Goal: Task Accomplishment & Management: Complete application form

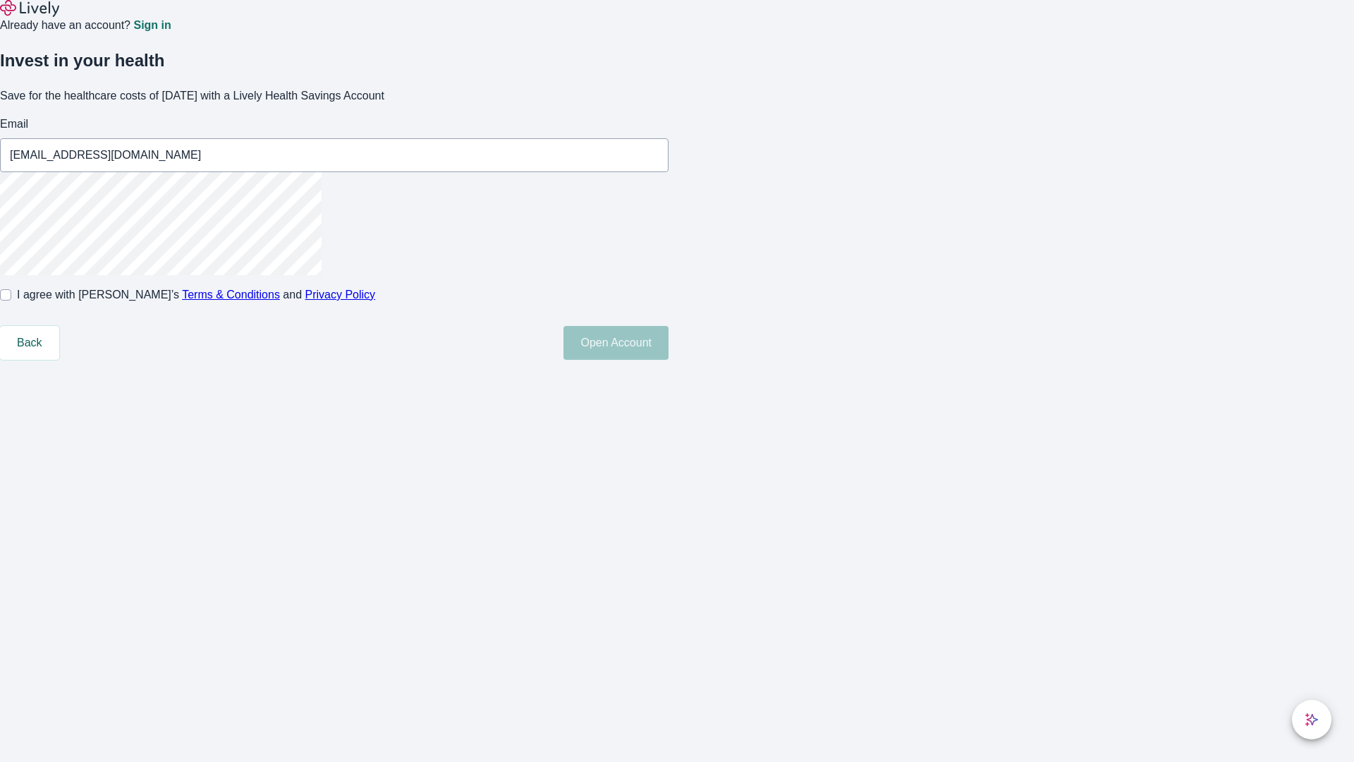
click at [11, 300] on input "I agree with Lively’s Terms & Conditions and Privacy Policy" at bounding box center [5, 294] width 11 height 11
checkbox input "true"
click at [669, 360] on button "Open Account" at bounding box center [616, 343] width 105 height 34
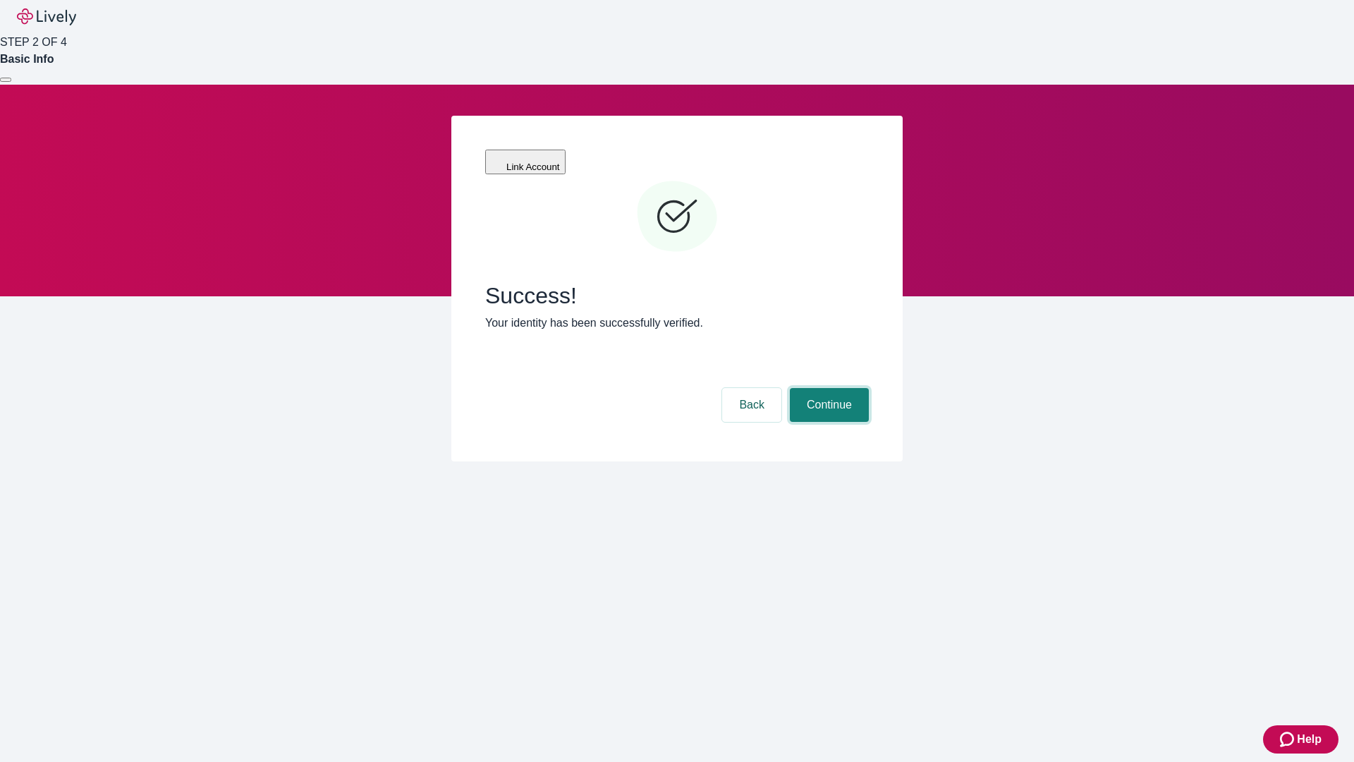
click at [827, 388] on button "Continue" at bounding box center [829, 405] width 79 height 34
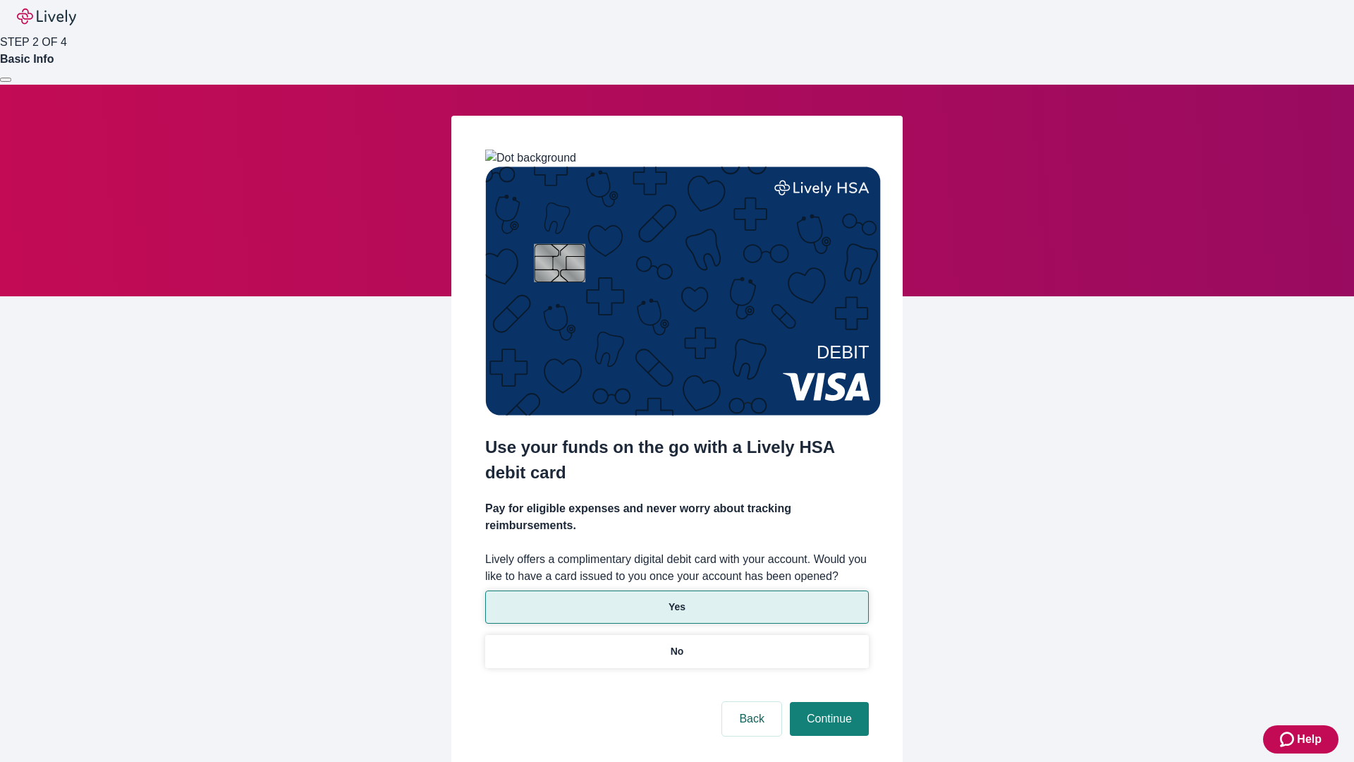
click at [676, 599] on p "Yes" at bounding box center [677, 606] width 17 height 15
click at [827, 702] on button "Continue" at bounding box center [829, 719] width 79 height 34
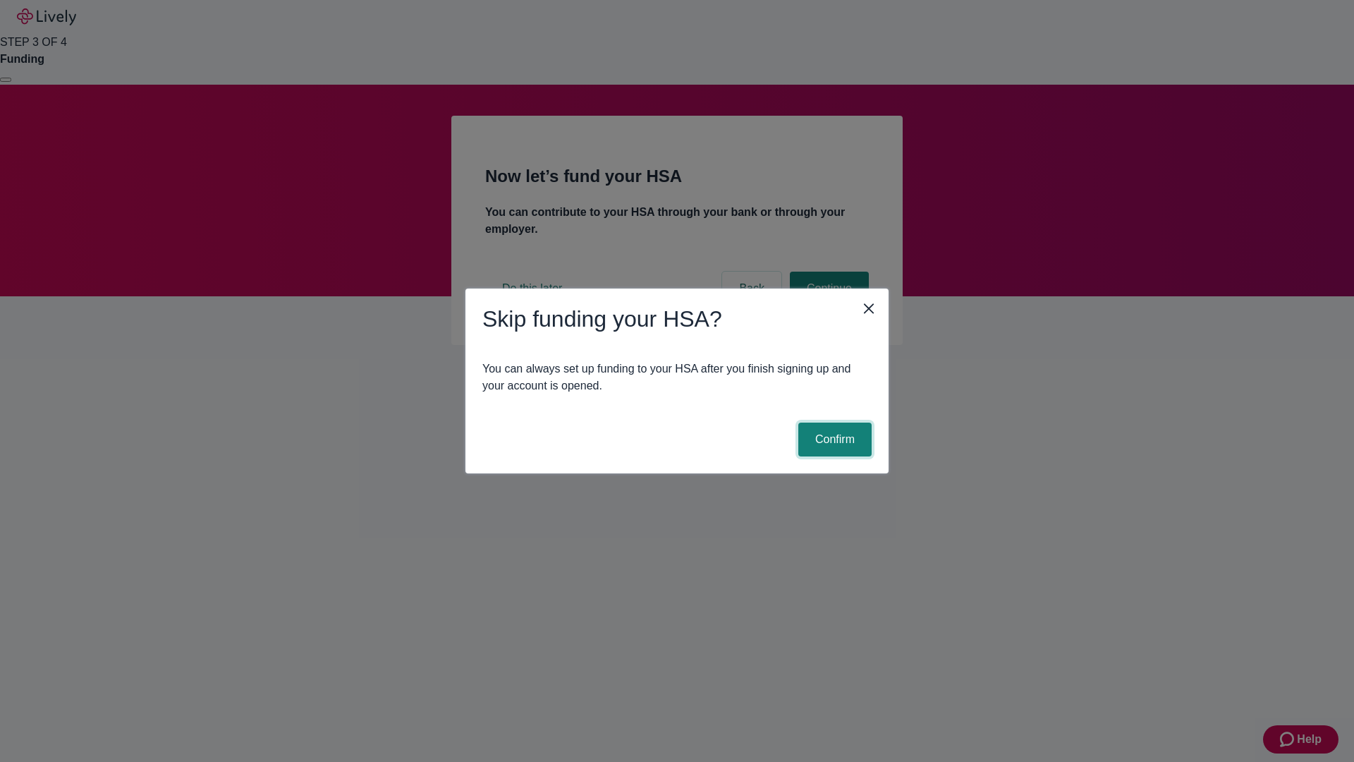
click at [833, 439] on button "Confirm" at bounding box center [834, 439] width 73 height 34
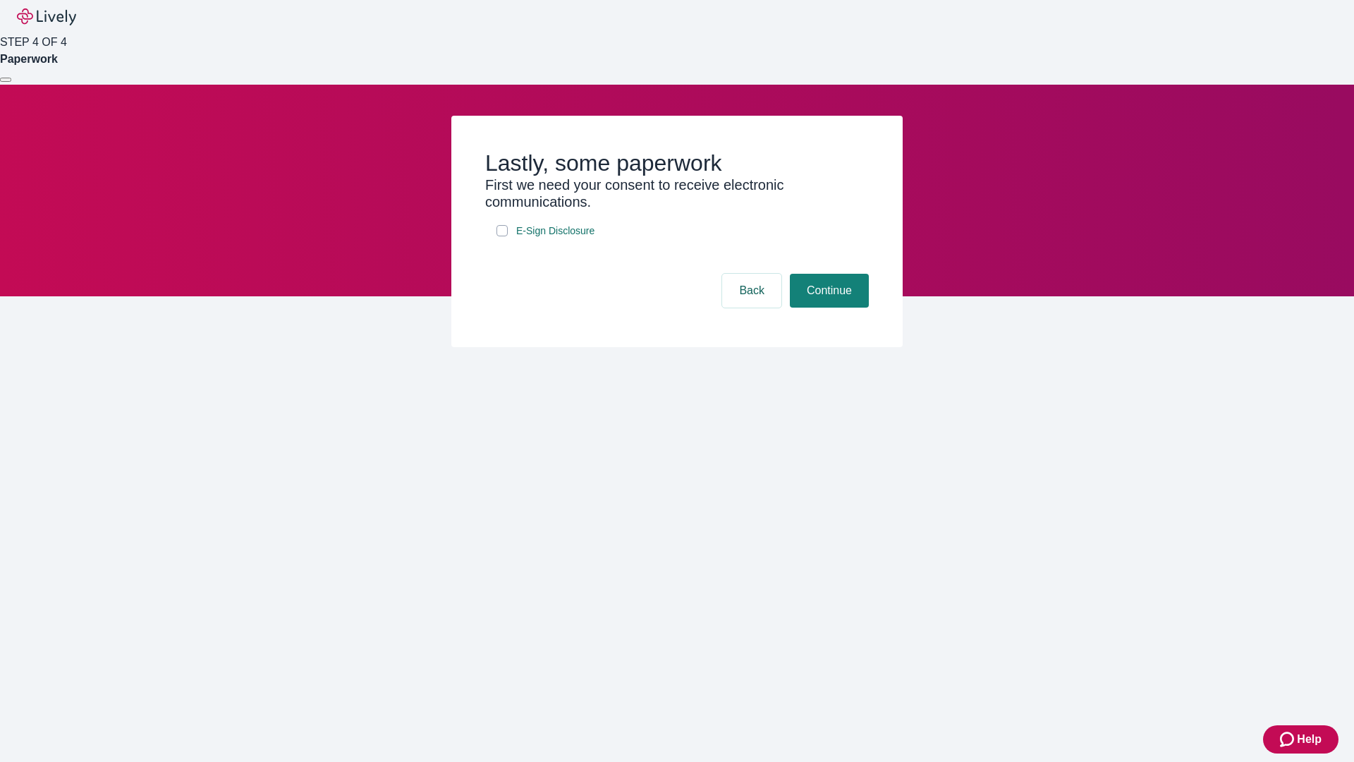
click at [502, 236] on input "E-Sign Disclosure" at bounding box center [502, 230] width 11 height 11
checkbox input "true"
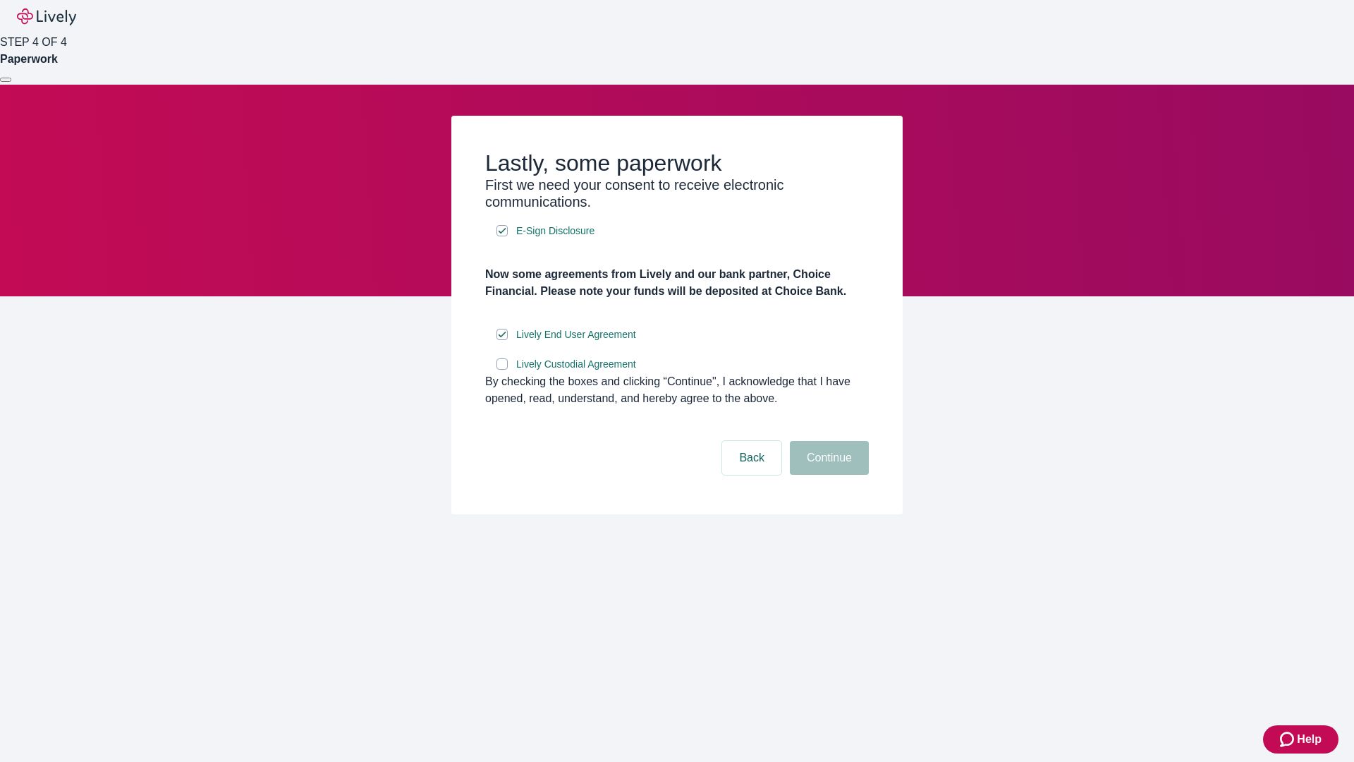
click at [502, 370] on input "Lively Custodial Agreement" at bounding box center [502, 363] width 11 height 11
checkbox input "true"
click at [827, 475] on button "Continue" at bounding box center [829, 458] width 79 height 34
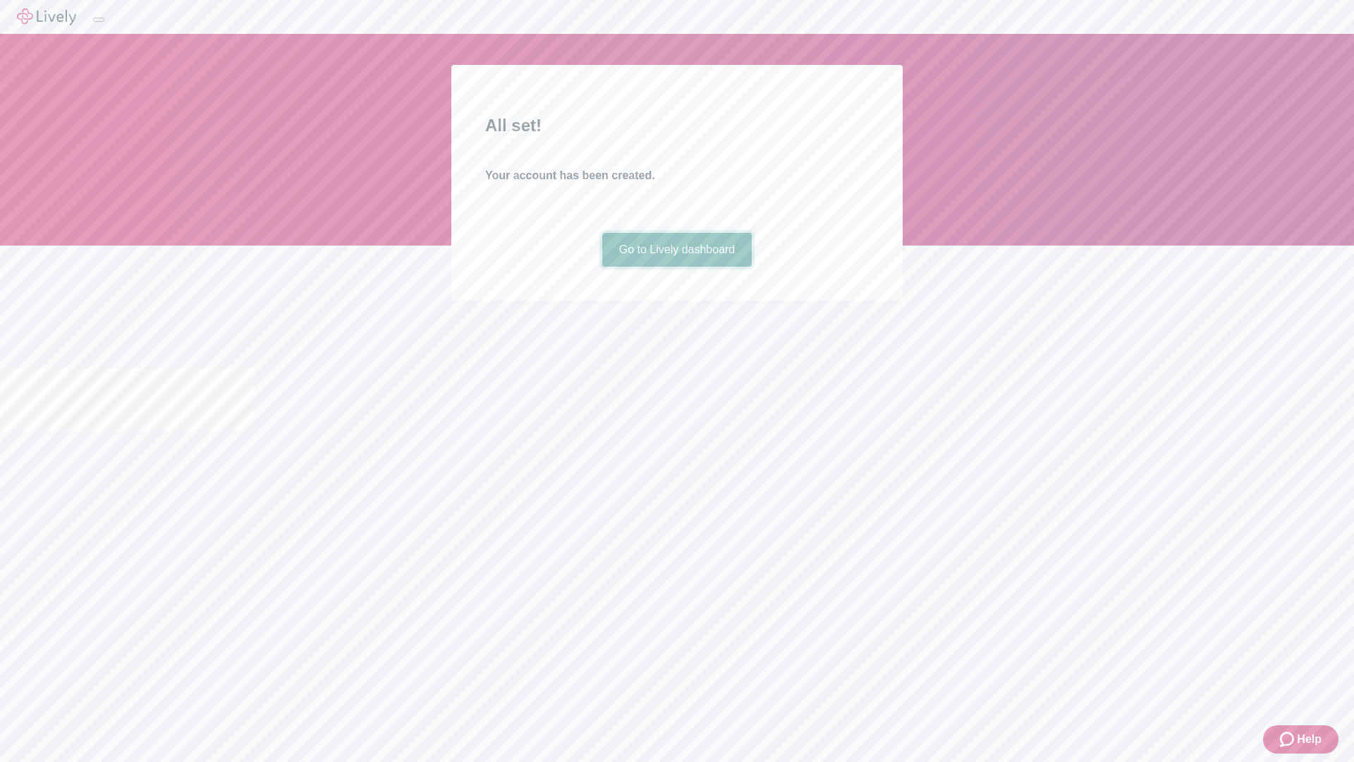
click at [676, 267] on link "Go to Lively dashboard" at bounding box center [677, 250] width 150 height 34
